Goal: Task Accomplishment & Management: Use online tool/utility

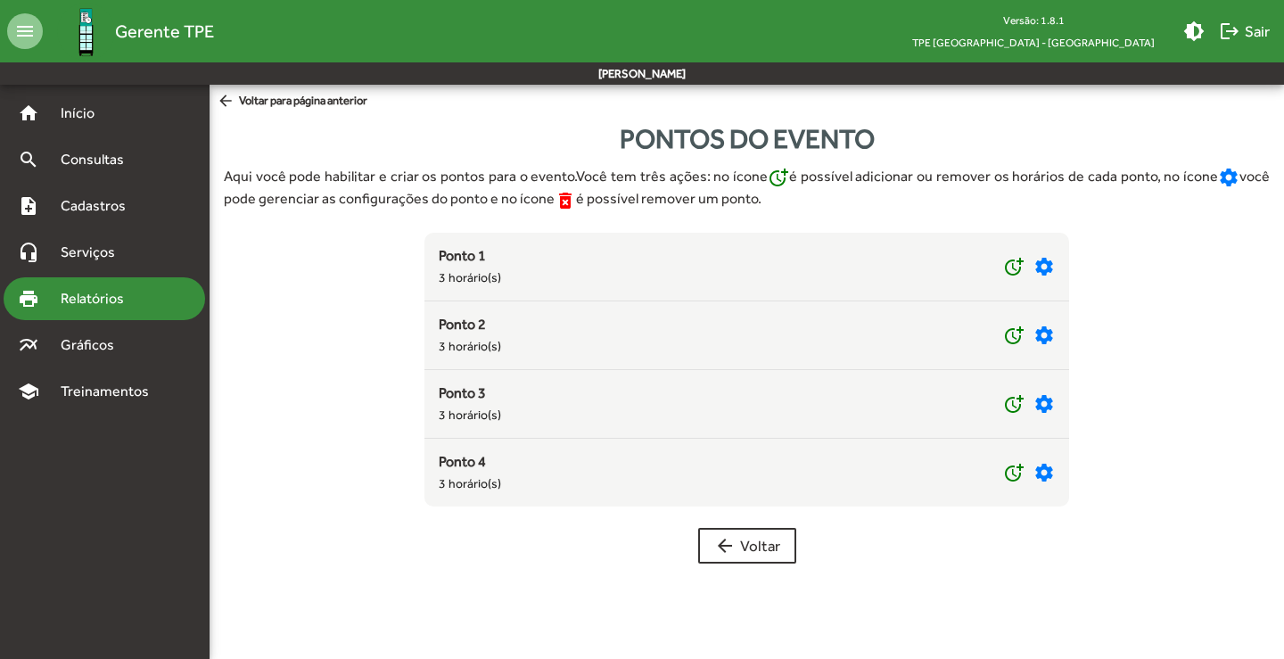
click at [101, 298] on span "Relatórios" at bounding box center [98, 298] width 97 height 21
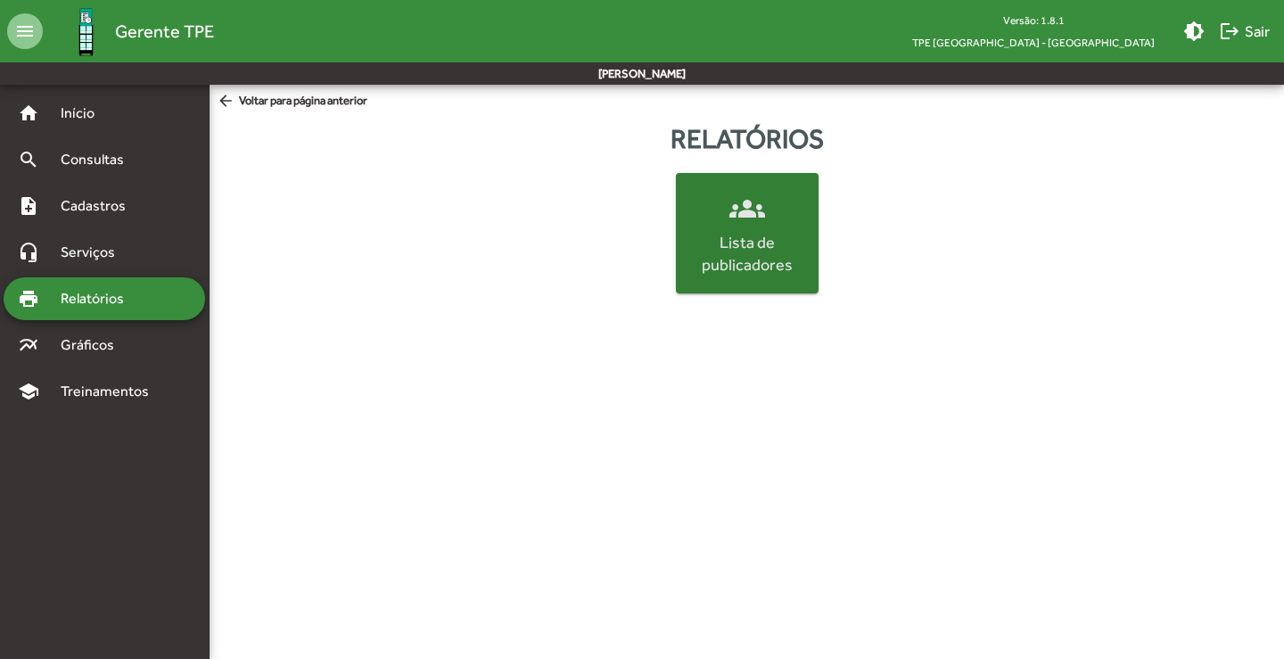
click at [799, 258] on div "Lista de publicadores" at bounding box center [746, 253] width 135 height 45
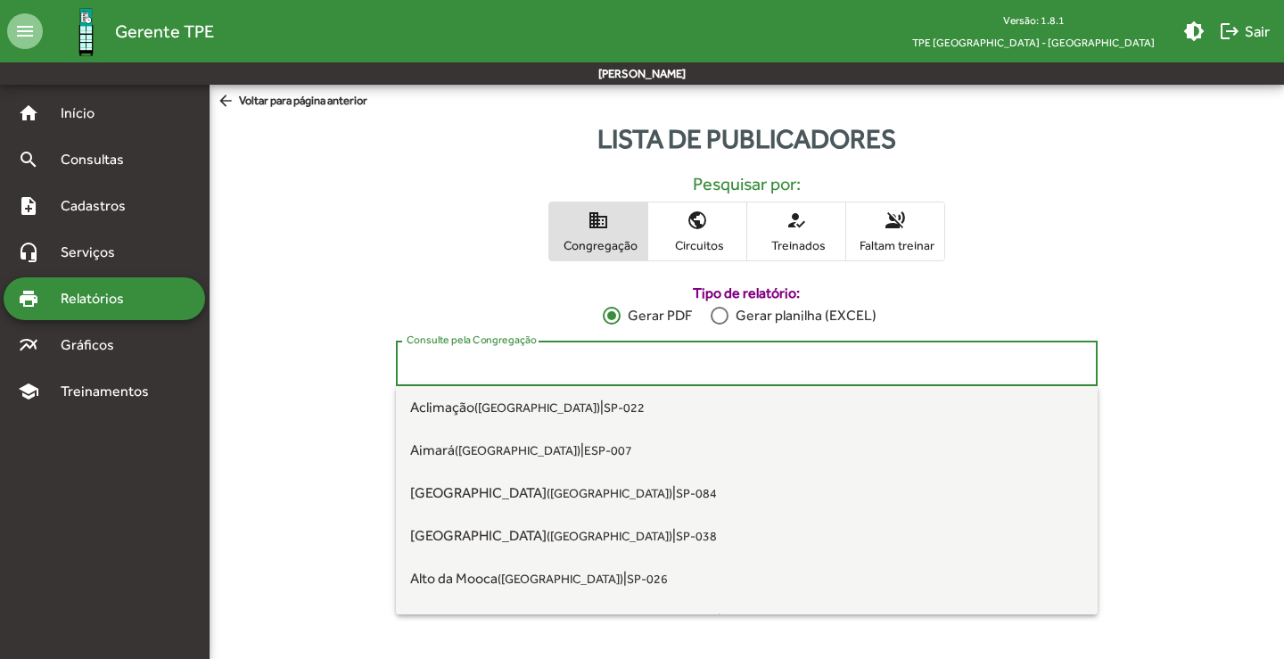
click at [474, 367] on input "Consulte pela Congregação" at bounding box center [746, 364] width 680 height 16
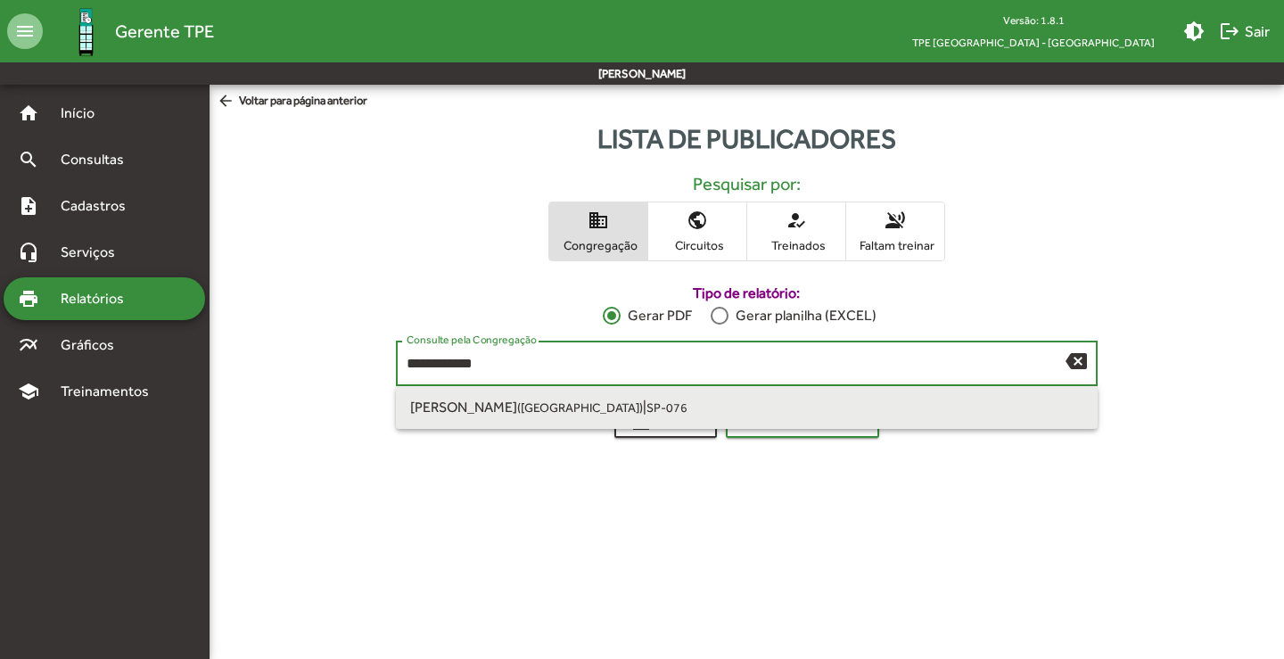
click at [488, 406] on span "[PERSON_NAME] ([GEOGRAPHIC_DATA] SP)" at bounding box center [526, 406] width 233 height 17
type input "**********"
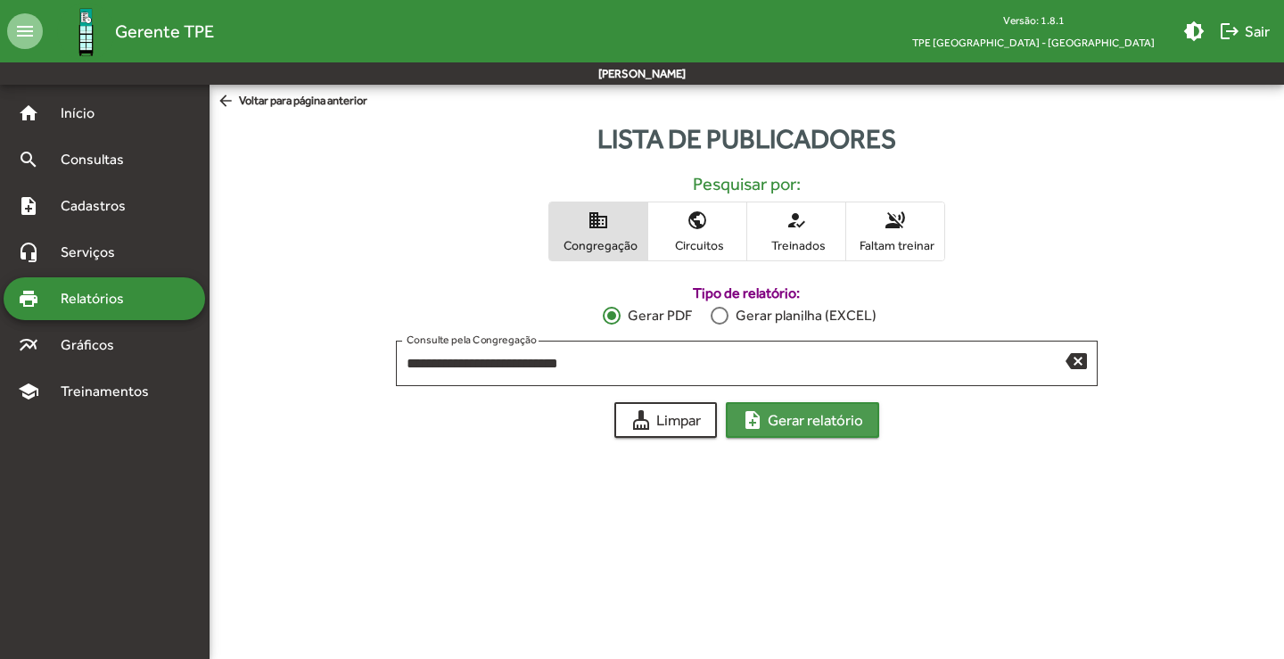
click at [824, 417] on span "note_add Gerar relatório" at bounding box center [802, 420] width 121 height 32
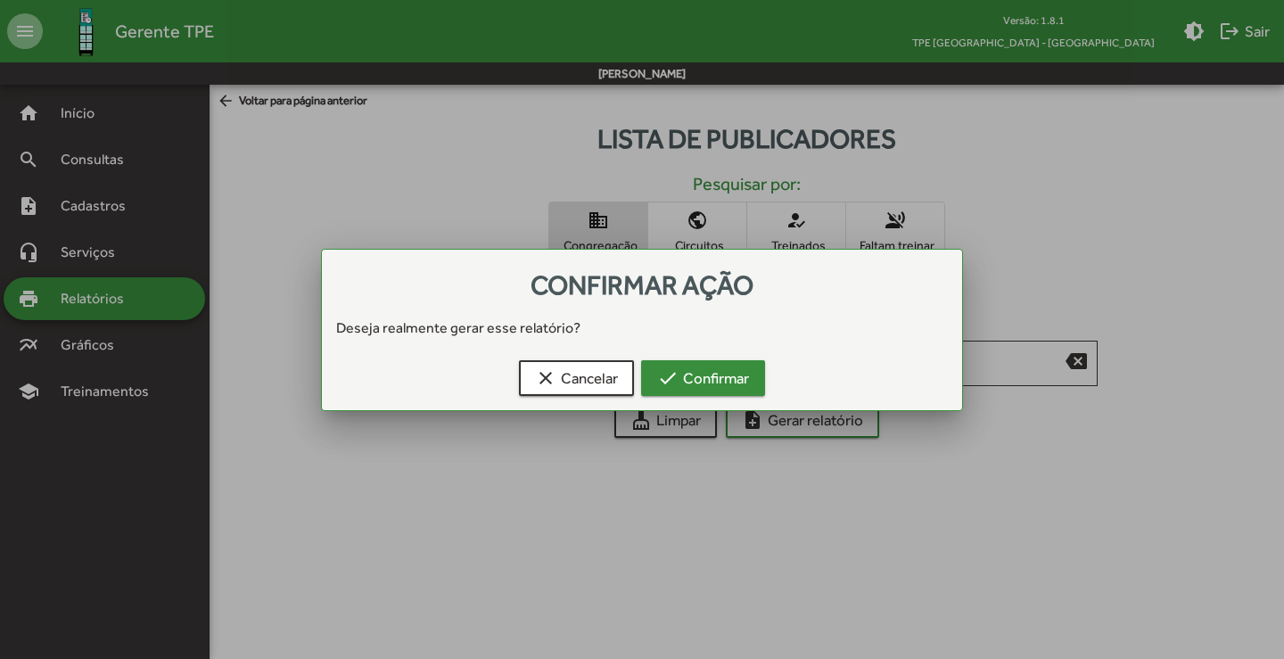
click at [739, 365] on span "check Confirmar" at bounding box center [703, 378] width 92 height 32
